Goal: Transaction & Acquisition: Register for event/course

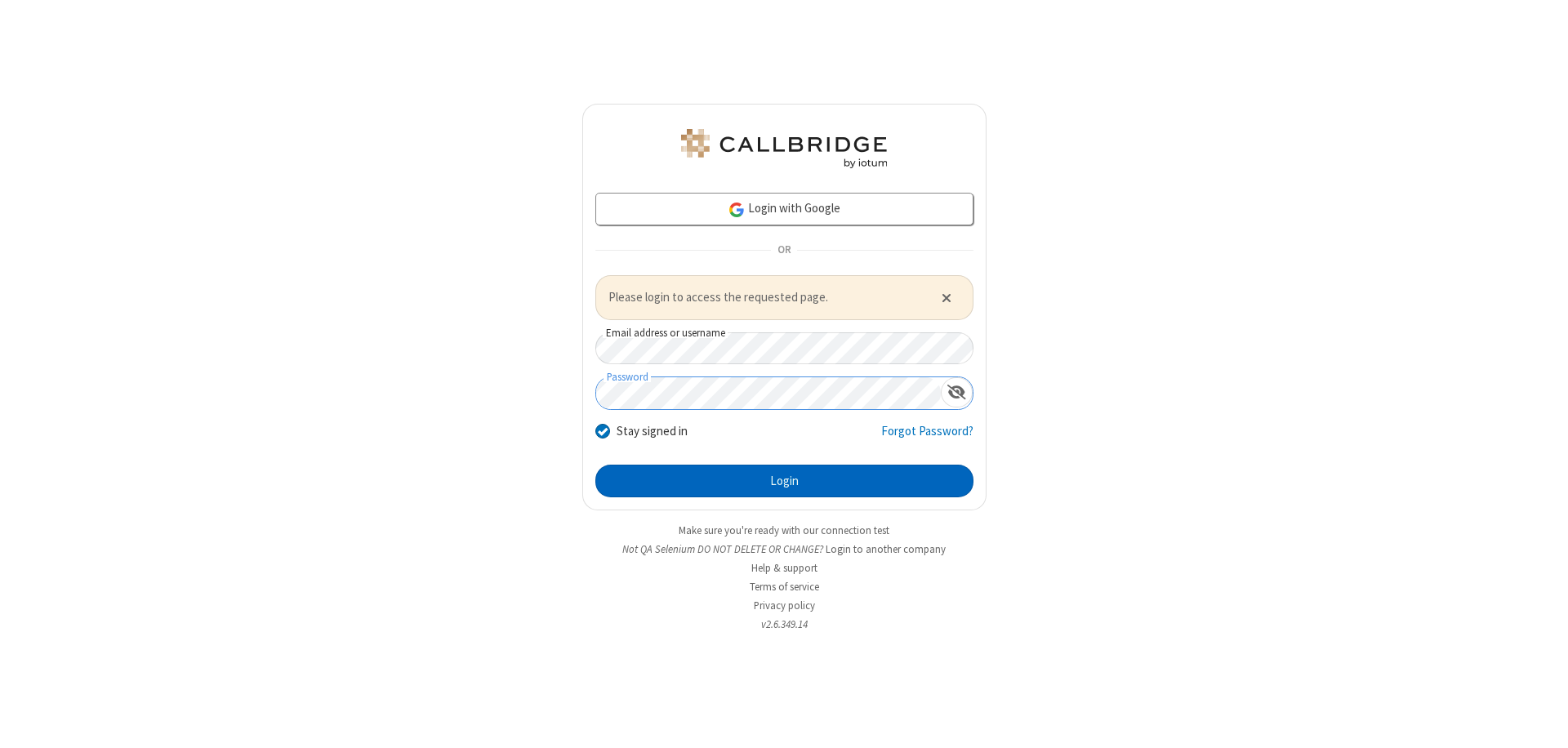
click at [784, 480] on button "Login" at bounding box center [785, 481] width 379 height 32
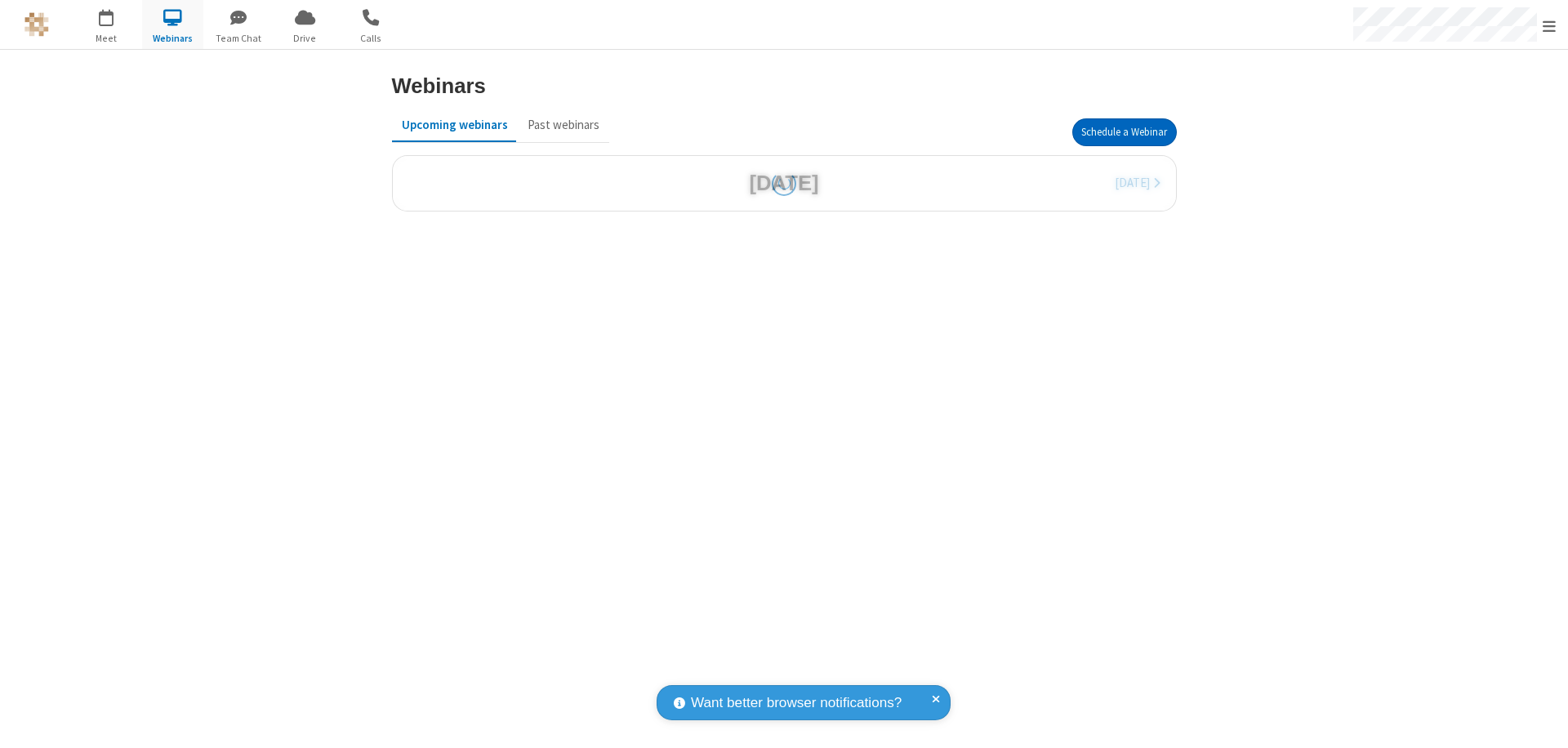
click at [1124, 133] on button "Schedule a Webinar" at bounding box center [1125, 132] width 105 height 28
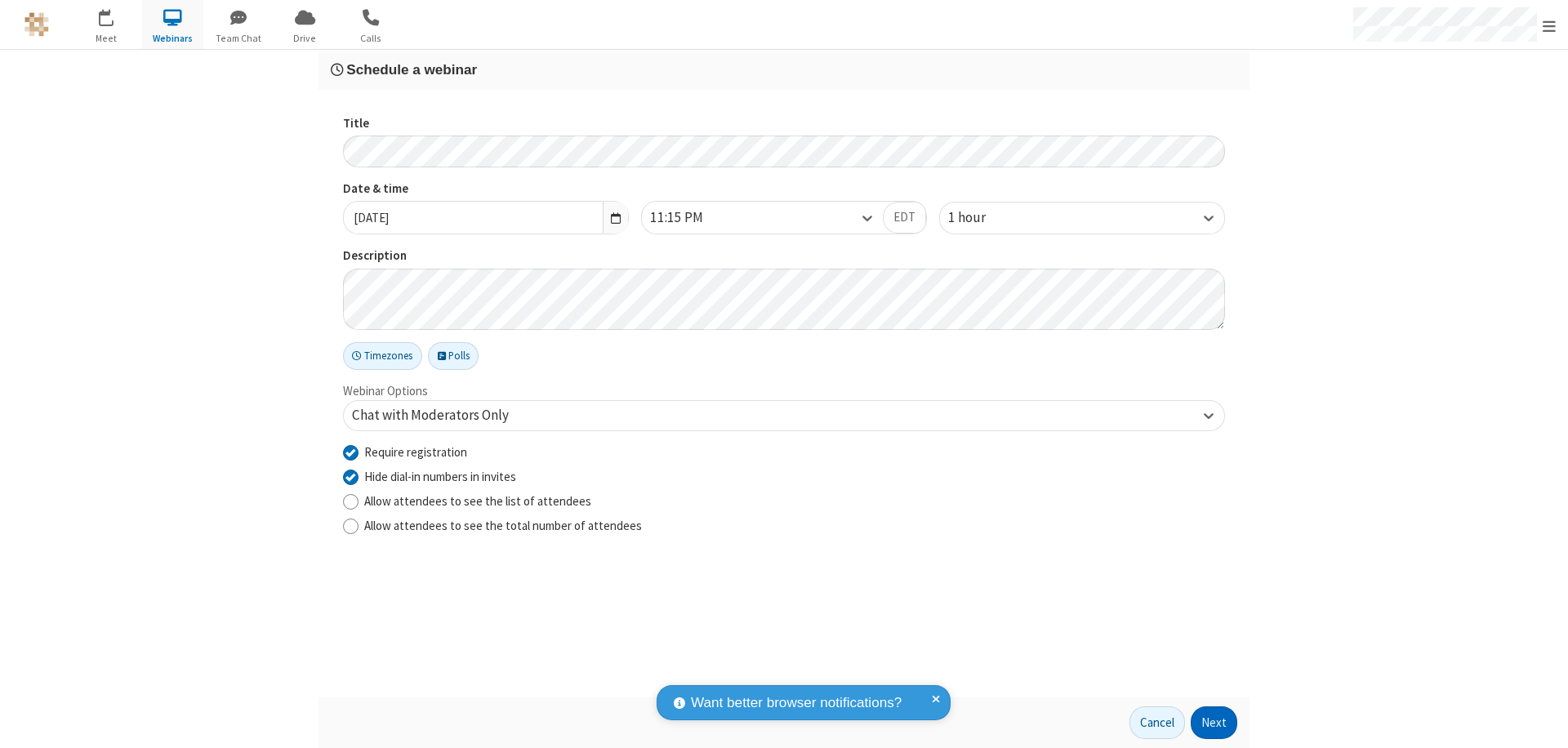
click at [1215, 723] on button "Next" at bounding box center [1215, 723] width 47 height 32
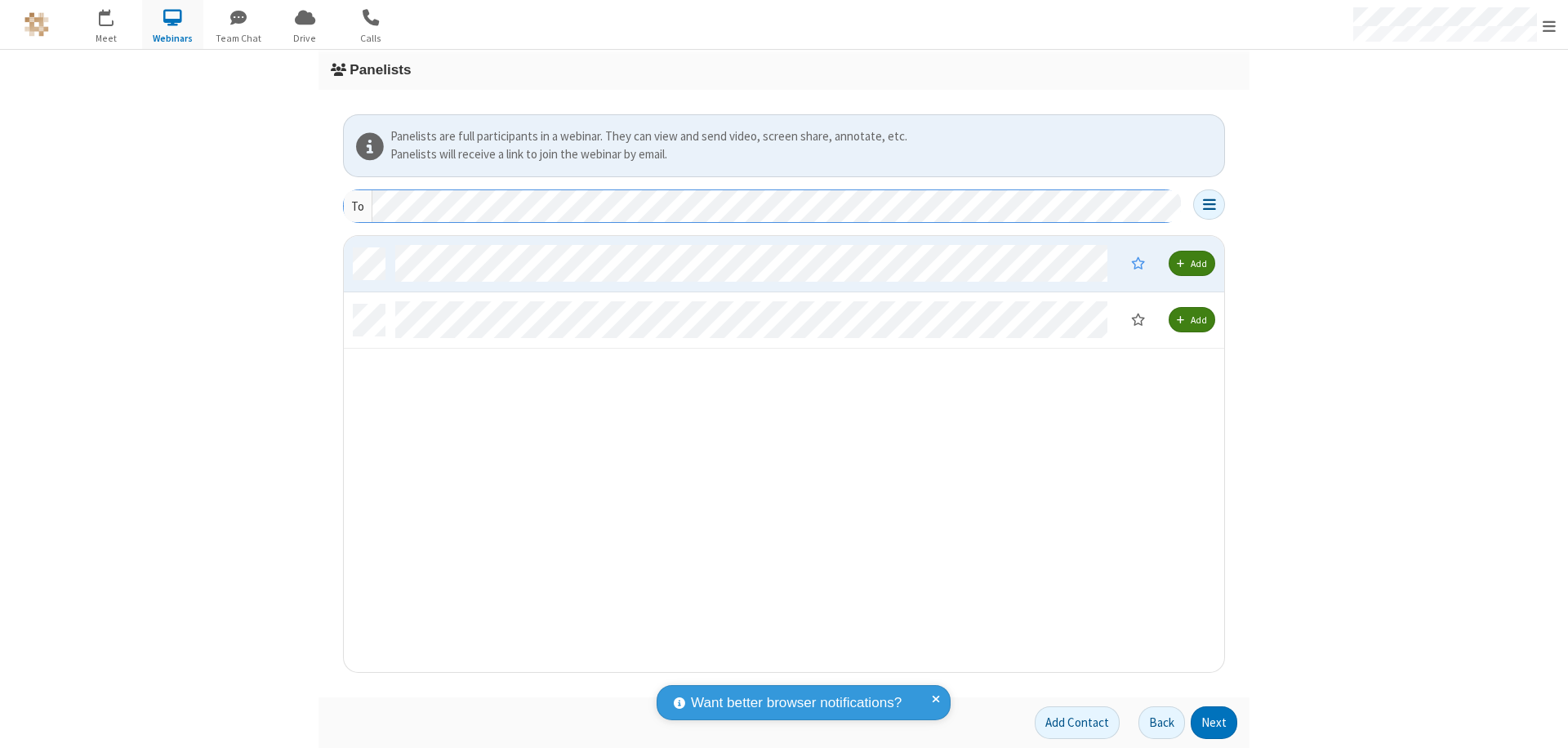
scroll to position [424, 868]
click at [1215, 723] on button "Next" at bounding box center [1215, 723] width 47 height 32
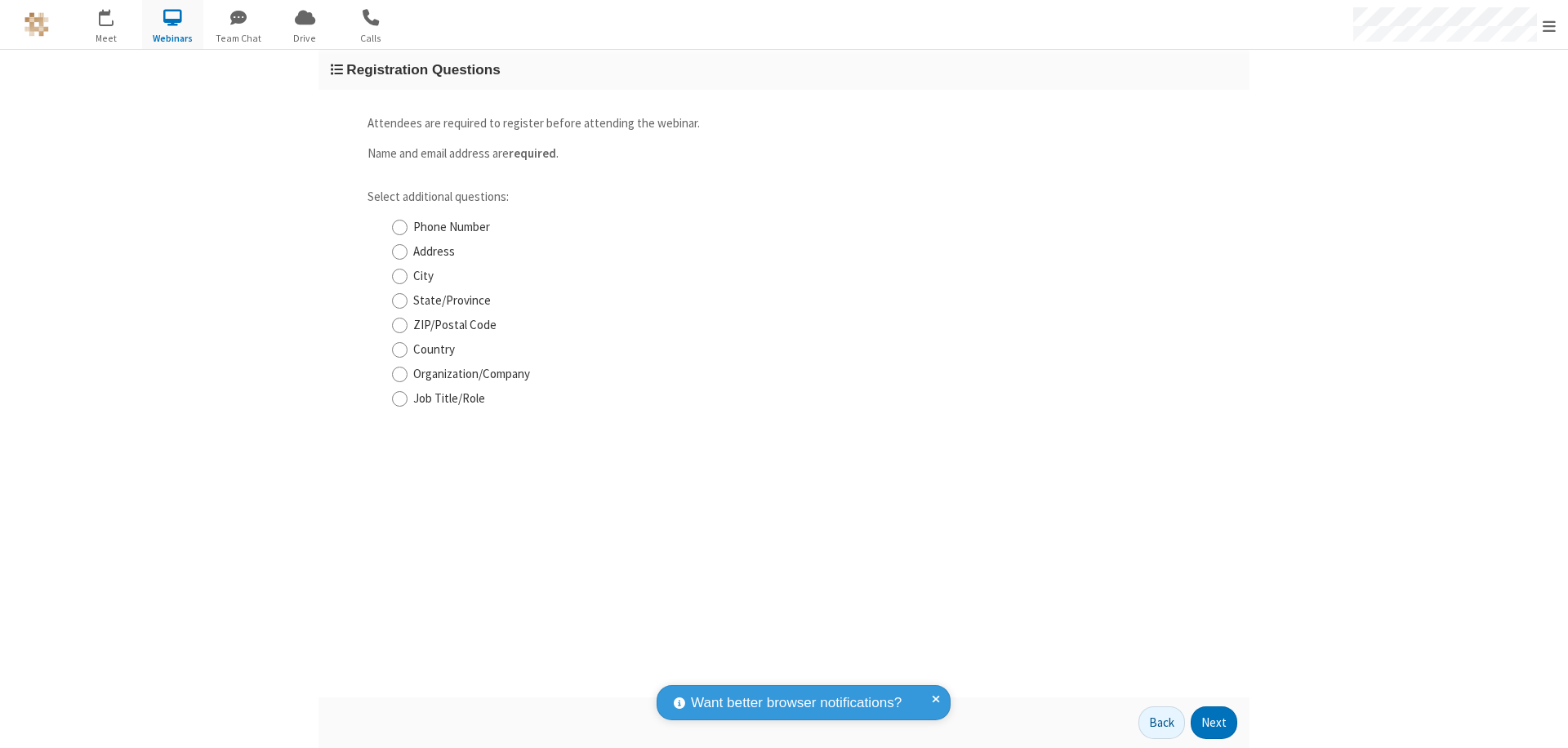
click at [399, 227] on input "Phone Number" at bounding box center [399, 227] width 15 height 17
checkbox input "true"
click at [1215, 723] on button "Next" at bounding box center [1215, 723] width 47 height 32
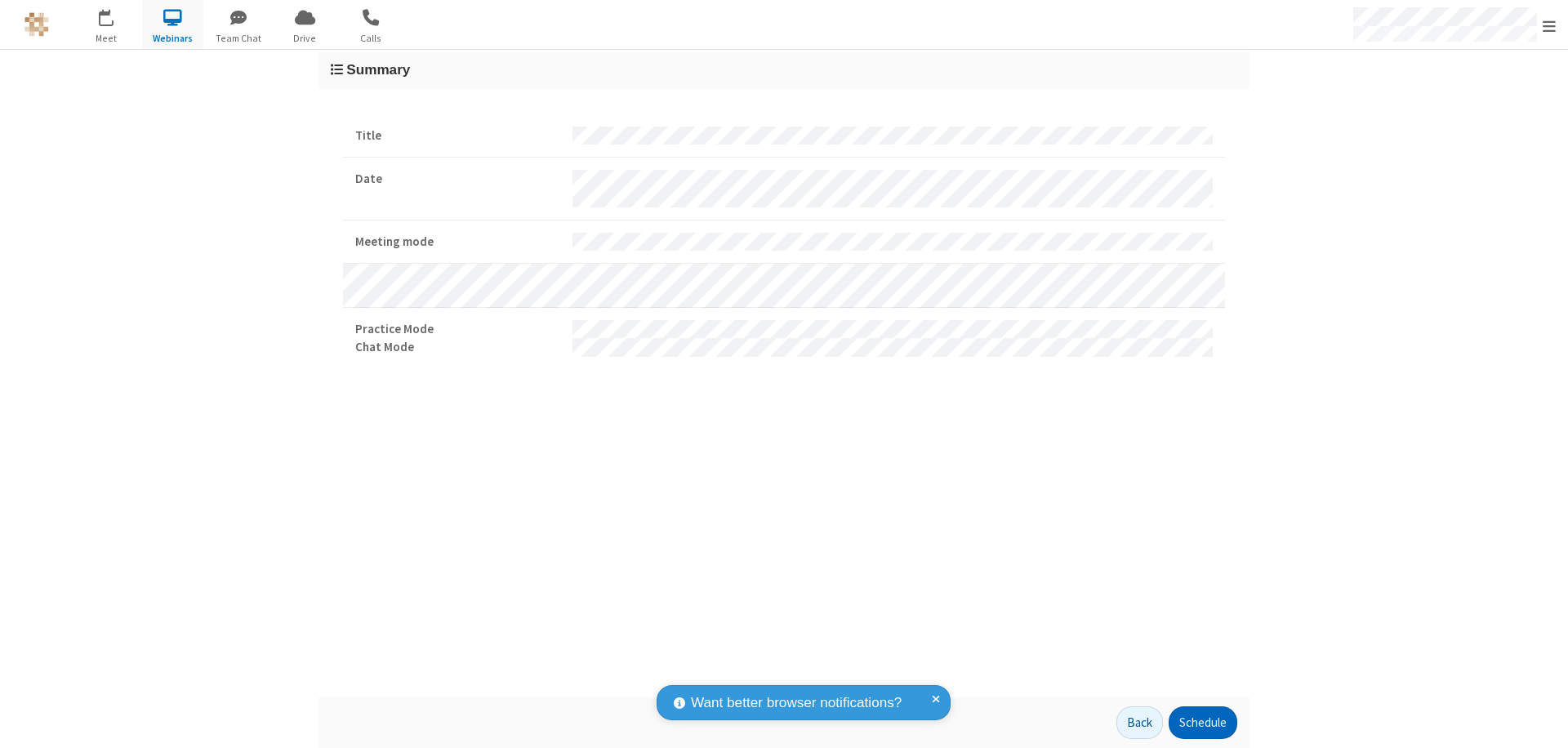
click at [1202, 723] on button "Schedule" at bounding box center [1203, 723] width 68 height 32
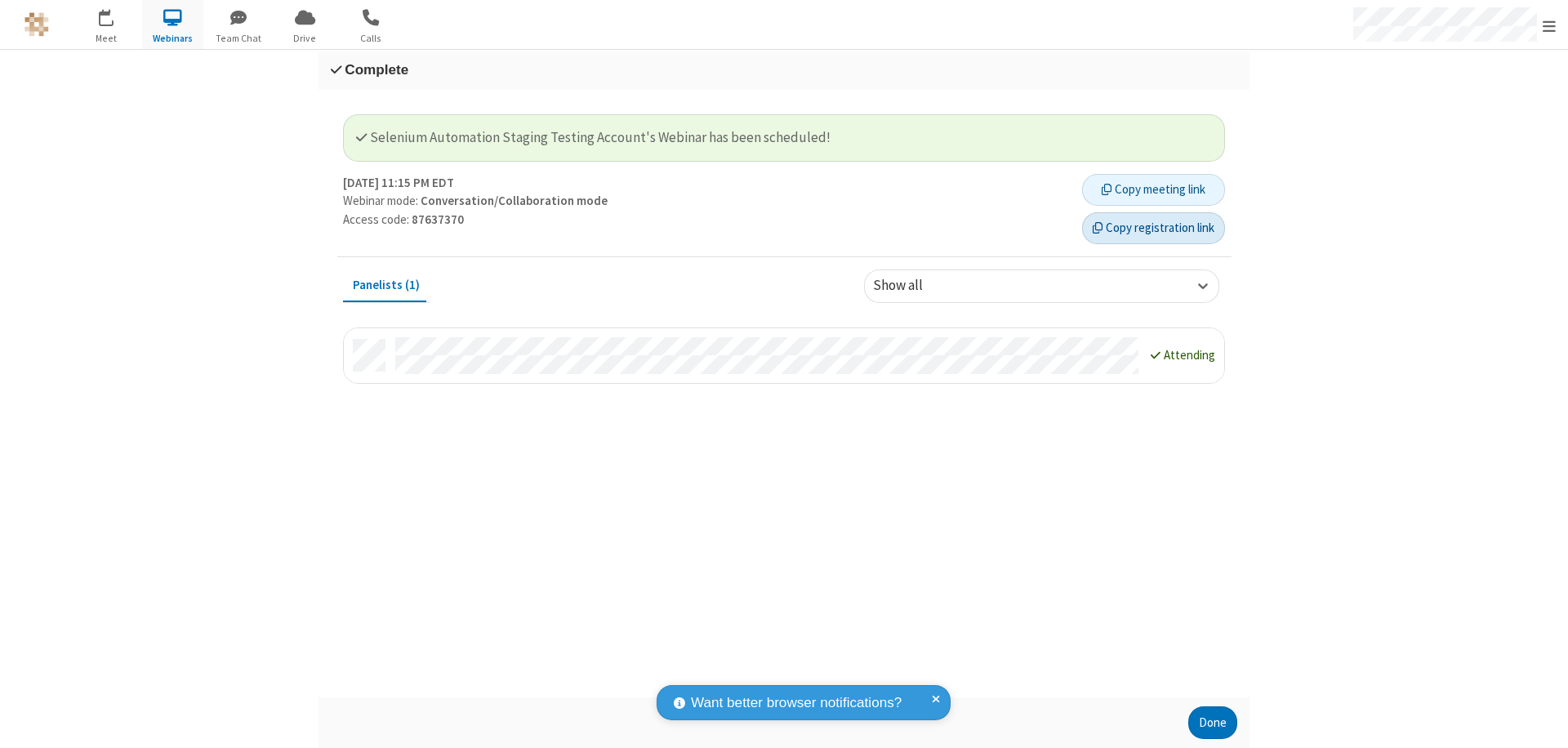
click at [1154, 228] on button "Copy registration link" at bounding box center [1154, 229] width 143 height 32
click at [1213, 723] on button "Done" at bounding box center [1213, 723] width 49 height 32
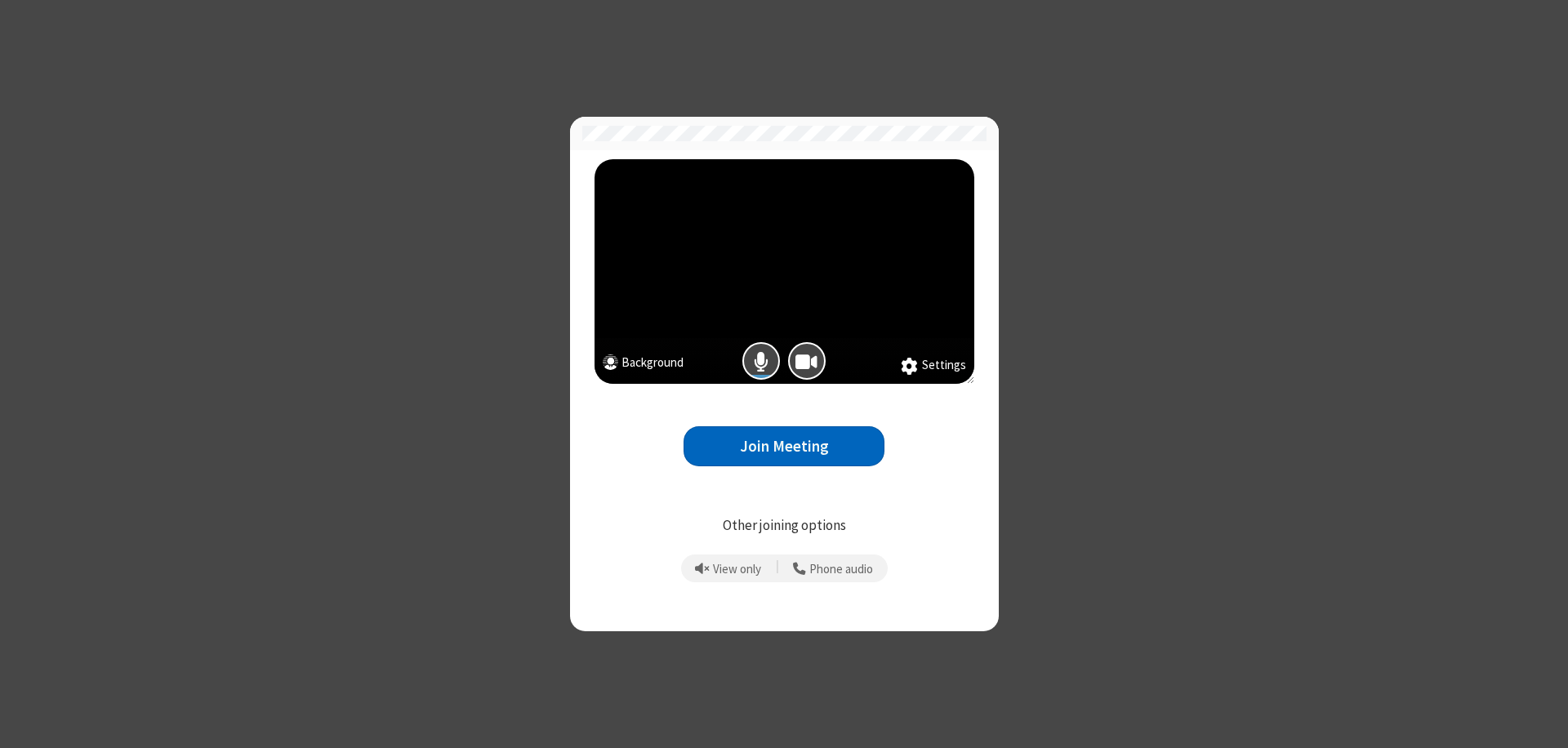
click at [784, 446] on button "Join Meeting" at bounding box center [784, 446] width 201 height 40
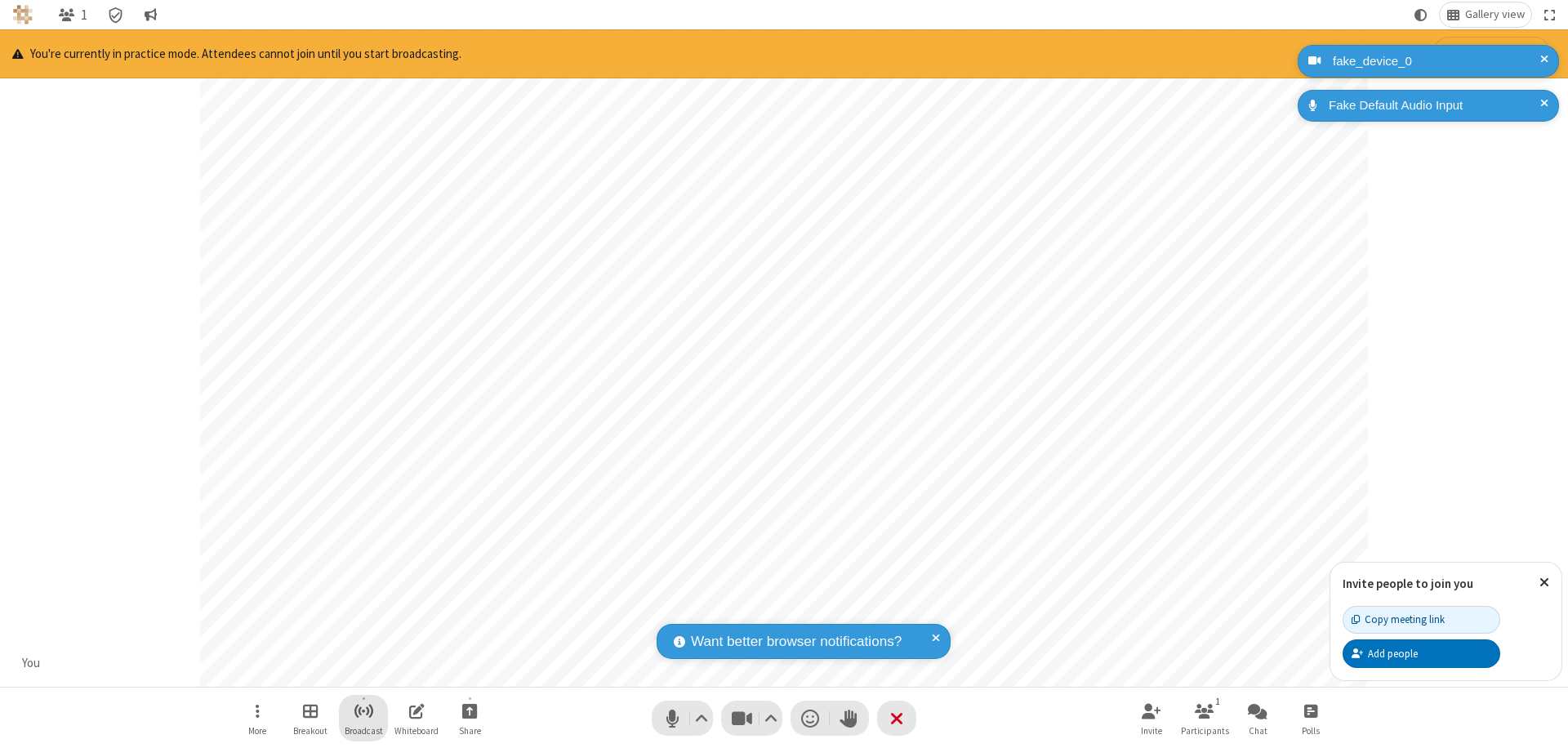
click at [362, 710] on span "Start broadcast" at bounding box center [363, 710] width 21 height 21
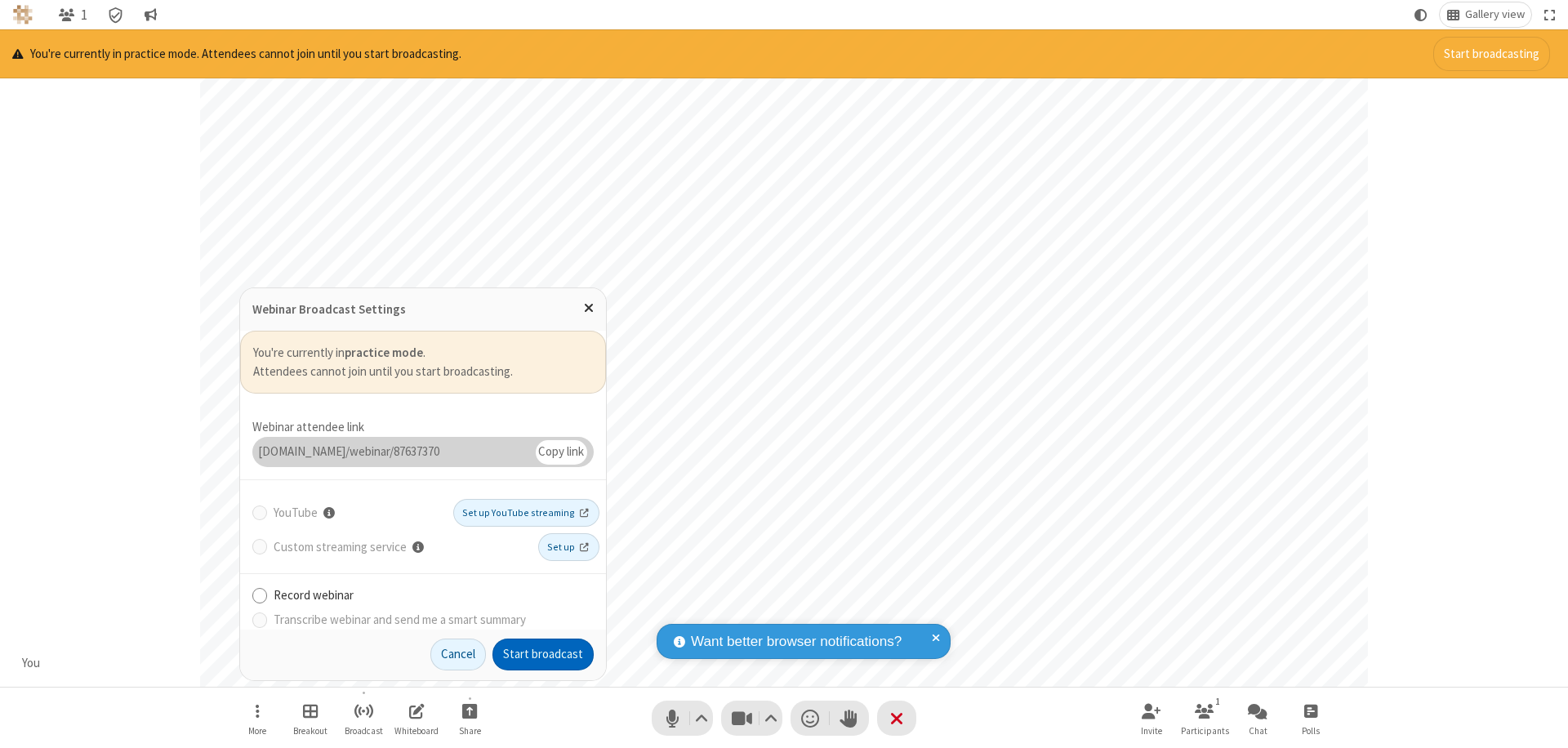
click at [544, 654] on button "Start broadcast" at bounding box center [543, 655] width 101 height 32
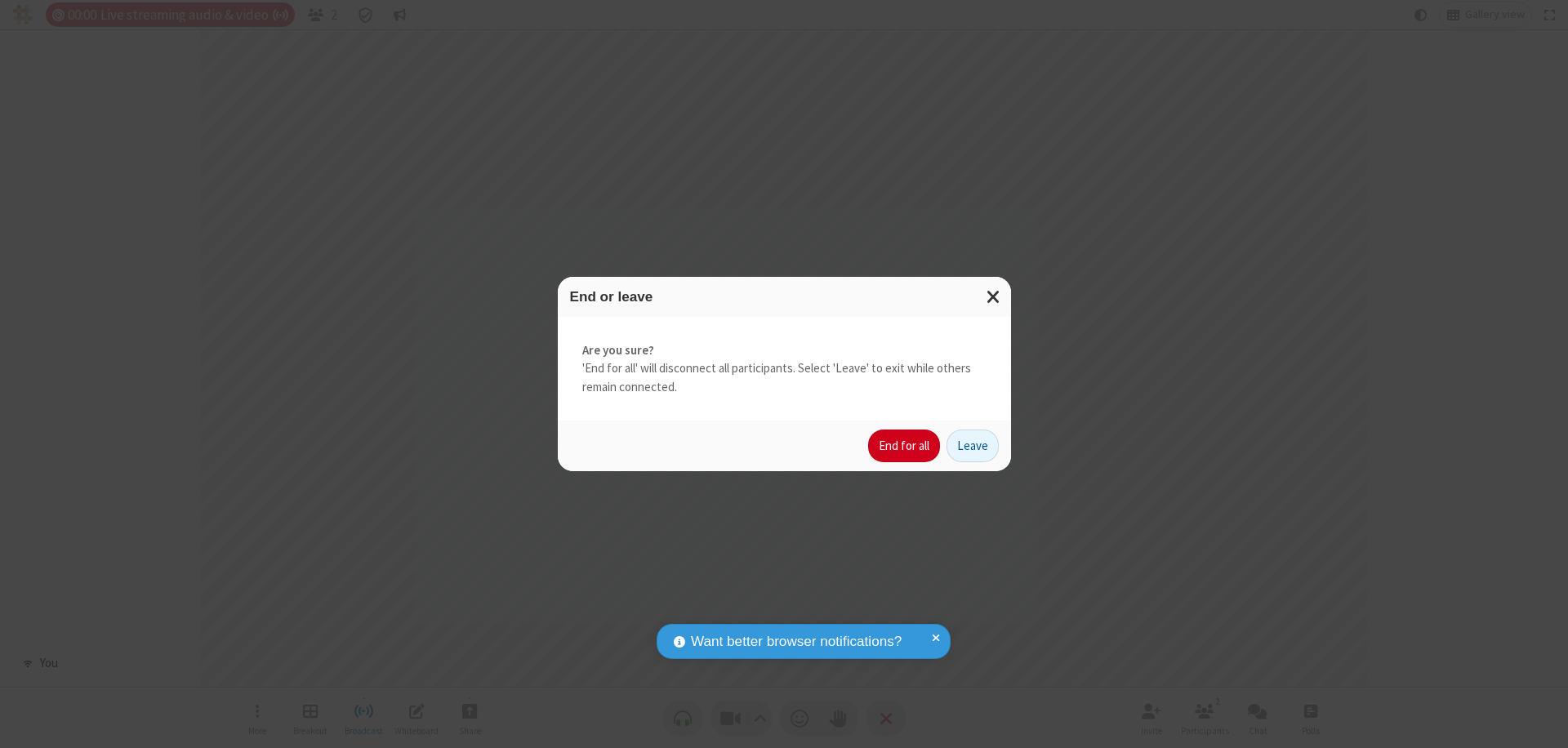
click at [905, 446] on button "End for all" at bounding box center [904, 446] width 72 height 32
